Goal: Task Accomplishment & Management: Use online tool/utility

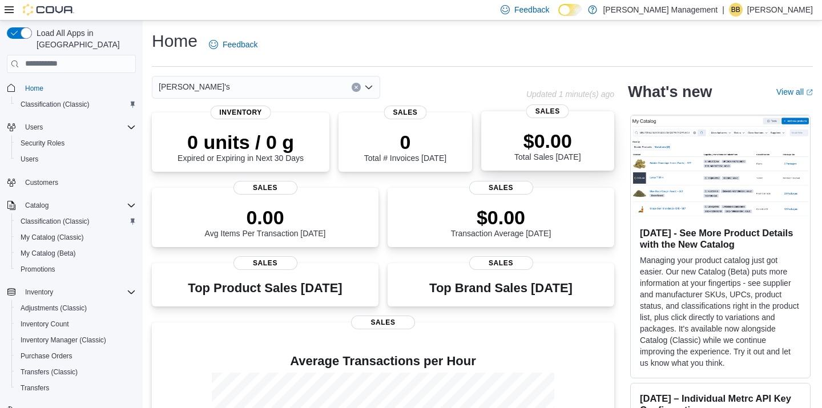
click at [537, 155] on div "$0.00 Total Sales Today" at bounding box center [548, 146] width 66 height 32
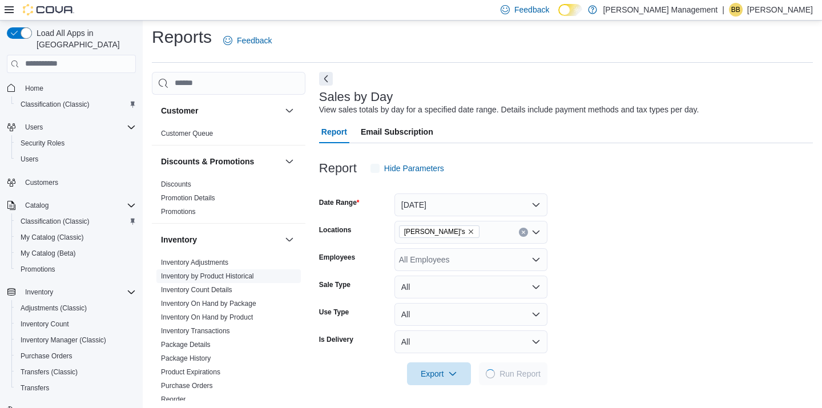
scroll to position [560, 0]
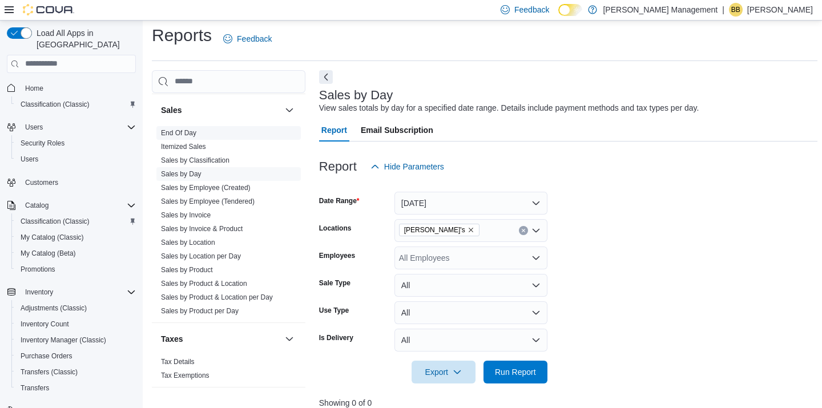
click at [178, 130] on link "End Of Day" at bounding box center [178, 133] width 35 height 8
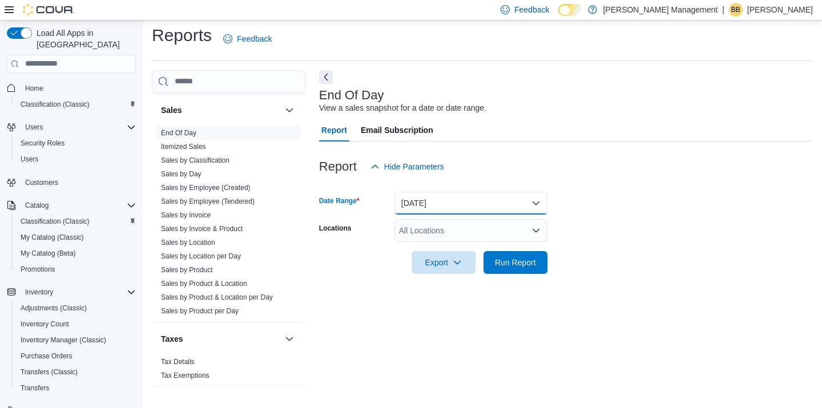
click at [463, 197] on button "[DATE]" at bounding box center [471, 203] width 153 height 23
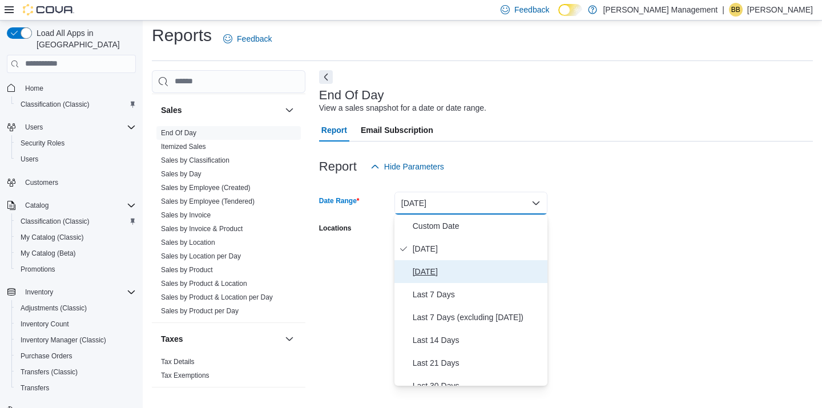
click at [425, 266] on span "[DATE]" at bounding box center [478, 272] width 130 height 14
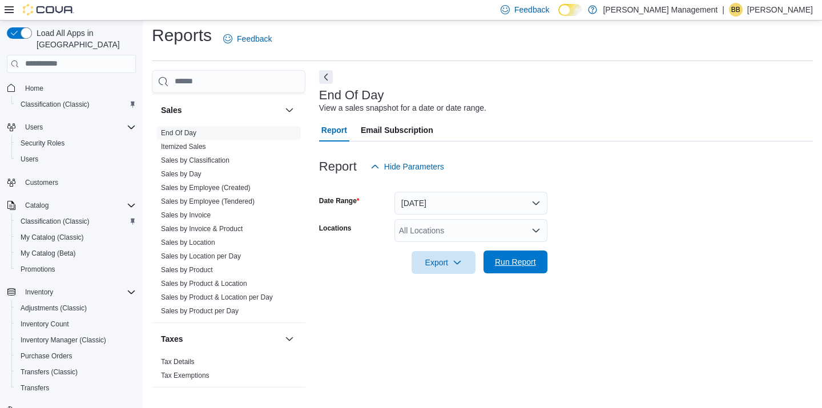
click at [507, 267] on span "Run Report" at bounding box center [516, 262] width 50 height 23
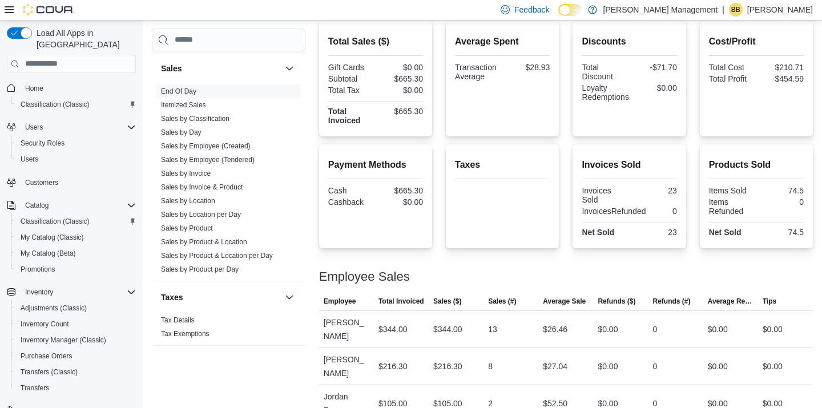
scroll to position [282, 0]
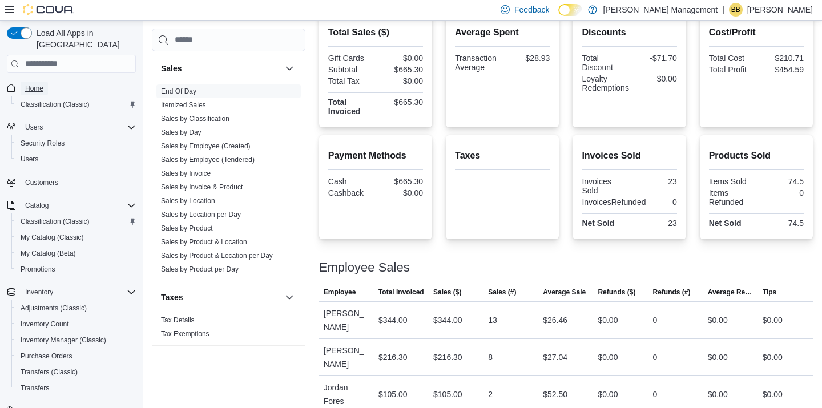
click at [31, 82] on span "Home" at bounding box center [34, 89] width 18 height 14
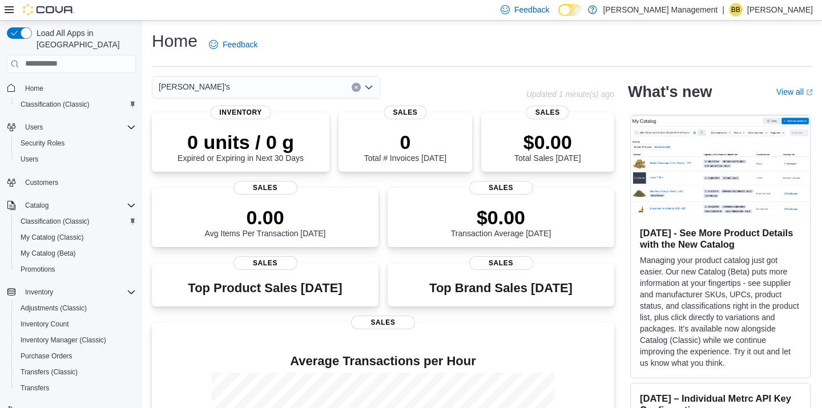
click at [244, 90] on div "[PERSON_NAME]'s" at bounding box center [266, 87] width 228 height 23
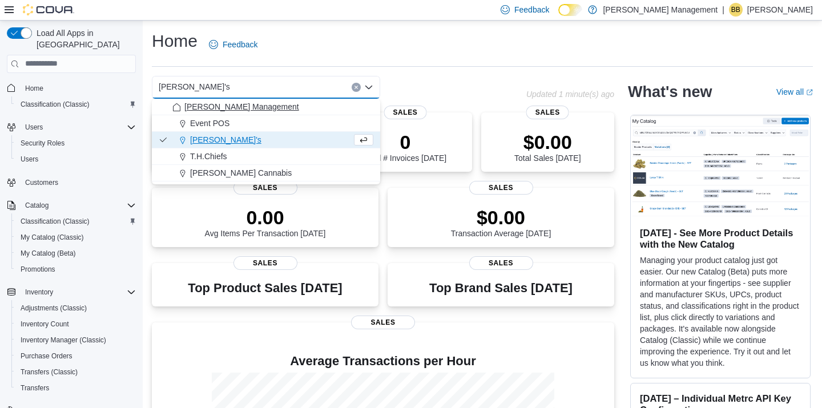
click at [243, 109] on span "[PERSON_NAME] Management" at bounding box center [241, 106] width 115 height 11
